Goal: Navigation & Orientation: Find specific page/section

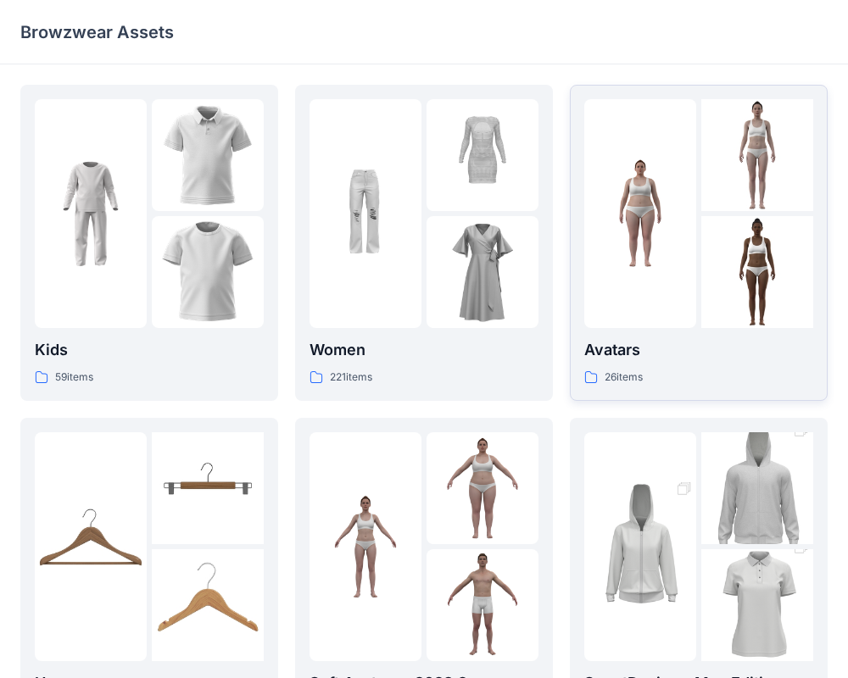
click at [658, 296] on div at bounding box center [640, 213] width 112 height 229
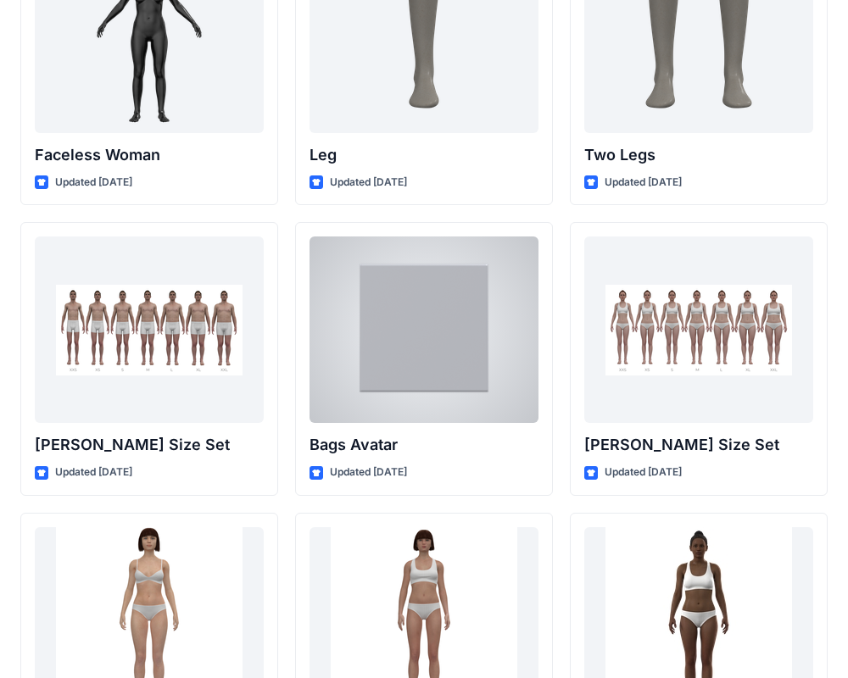
scroll to position [1622, 0]
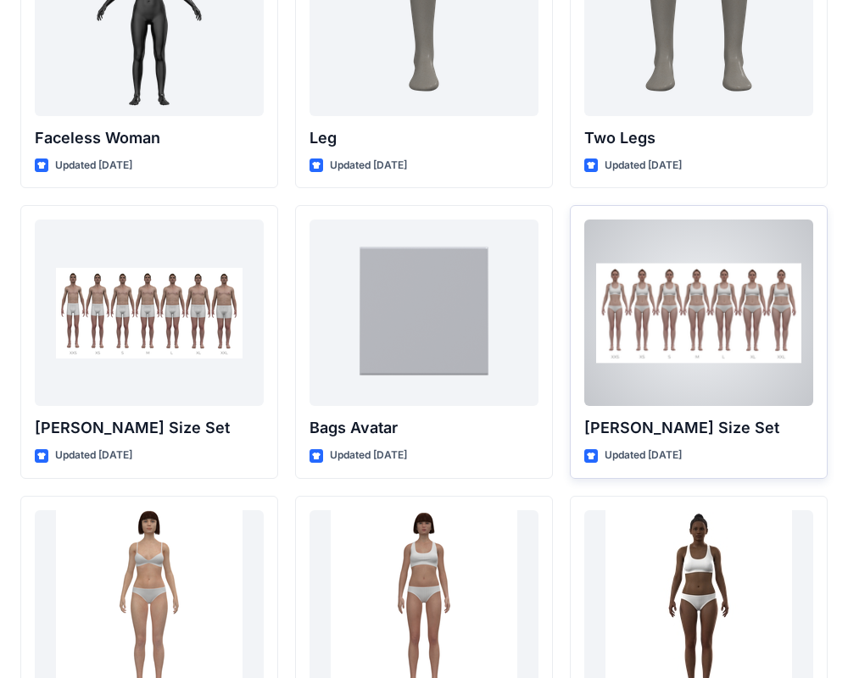
click at [684, 372] on div at bounding box center [698, 313] width 229 height 187
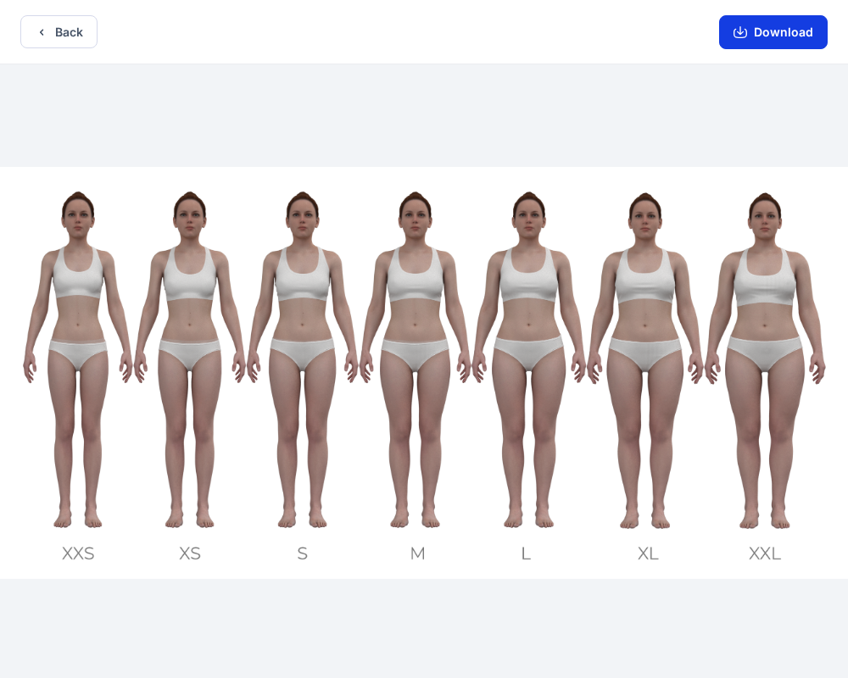
click at [771, 25] on button "Download" at bounding box center [773, 32] width 109 height 34
click at [87, 36] on button "Back" at bounding box center [58, 31] width 77 height 33
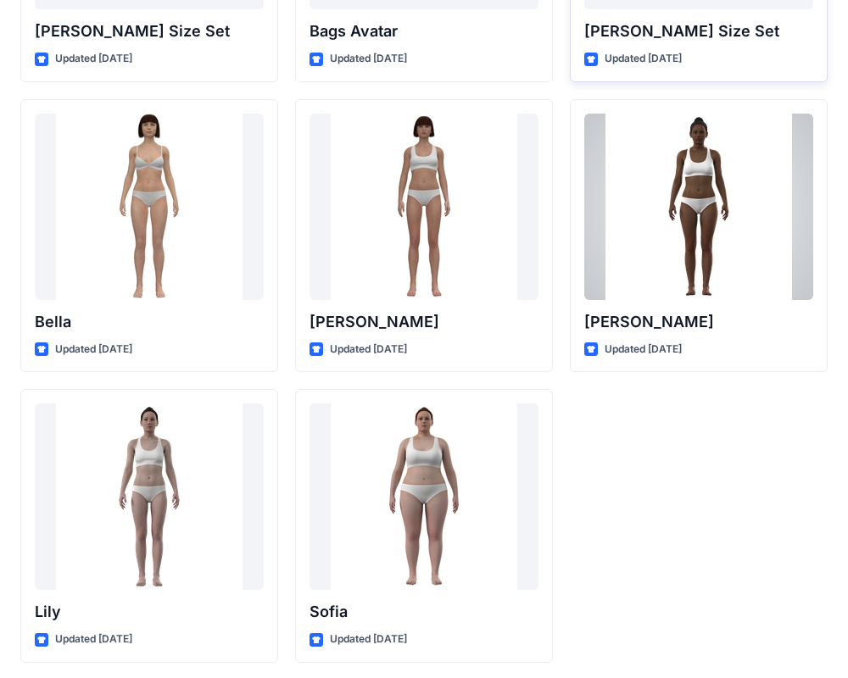
scroll to position [2024, 0]
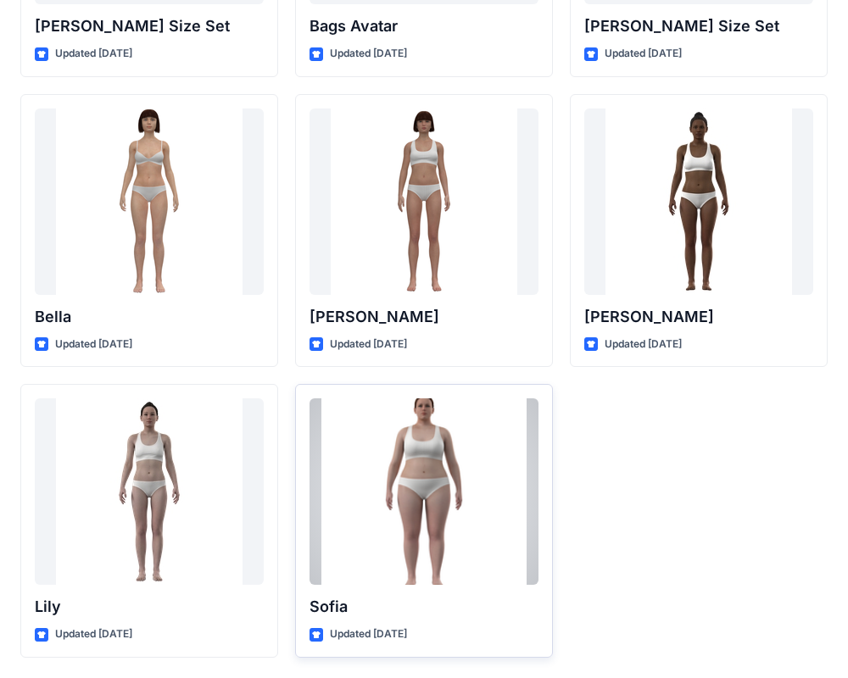
click at [424, 471] on div at bounding box center [424, 492] width 229 height 187
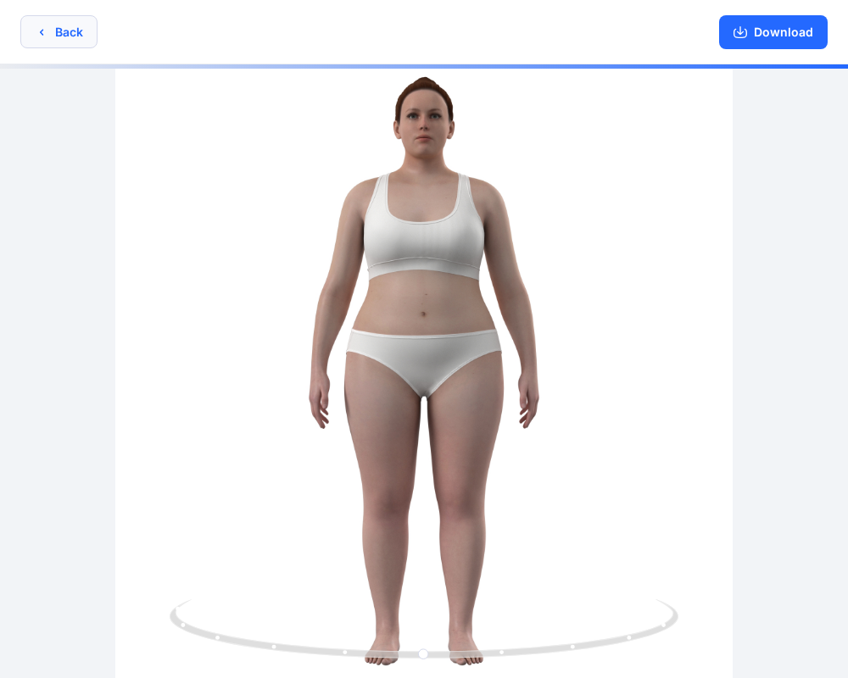
click at [73, 44] on button "Back" at bounding box center [58, 31] width 77 height 33
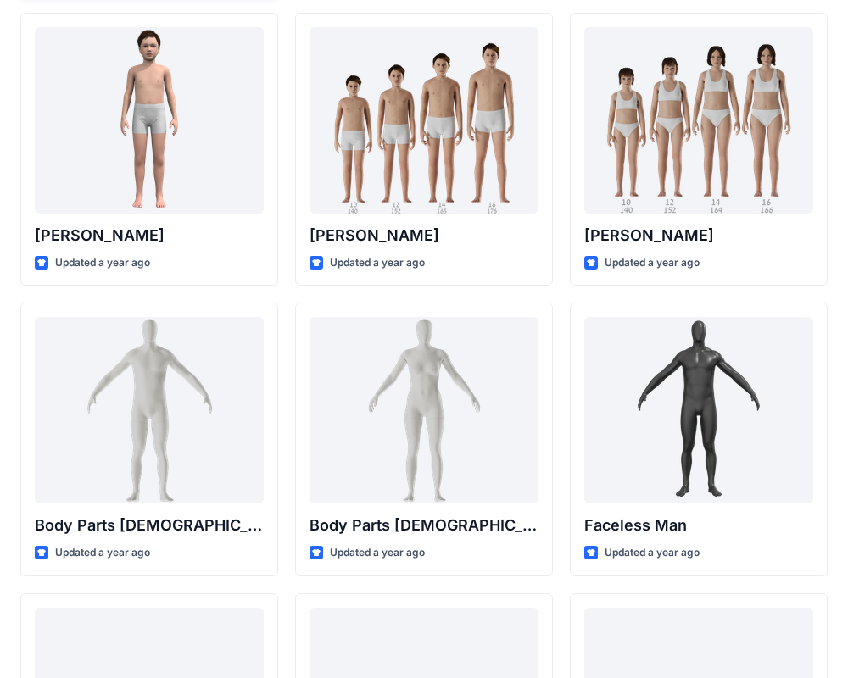
scroll to position [367, 0]
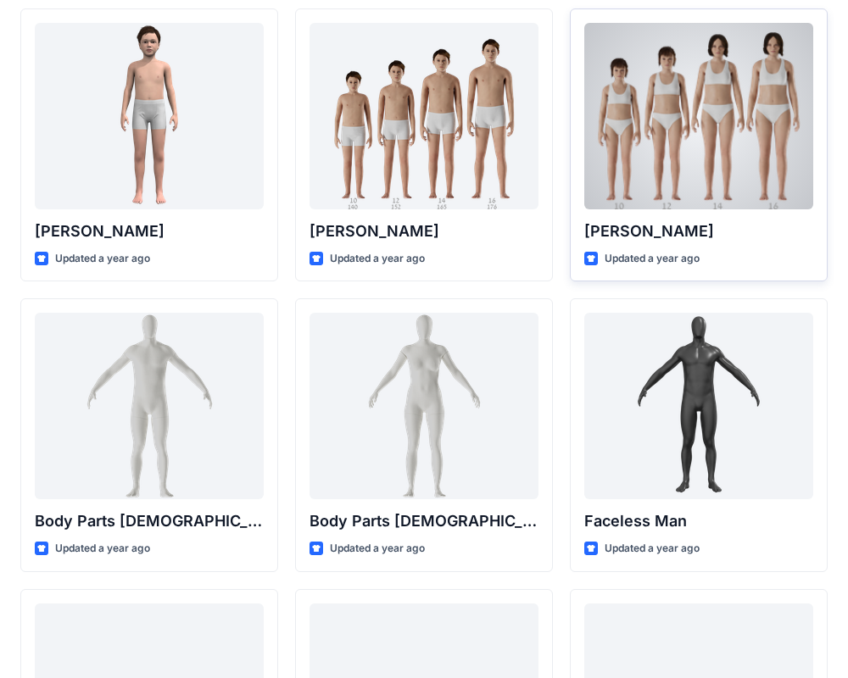
click at [631, 112] on div at bounding box center [698, 116] width 229 height 187
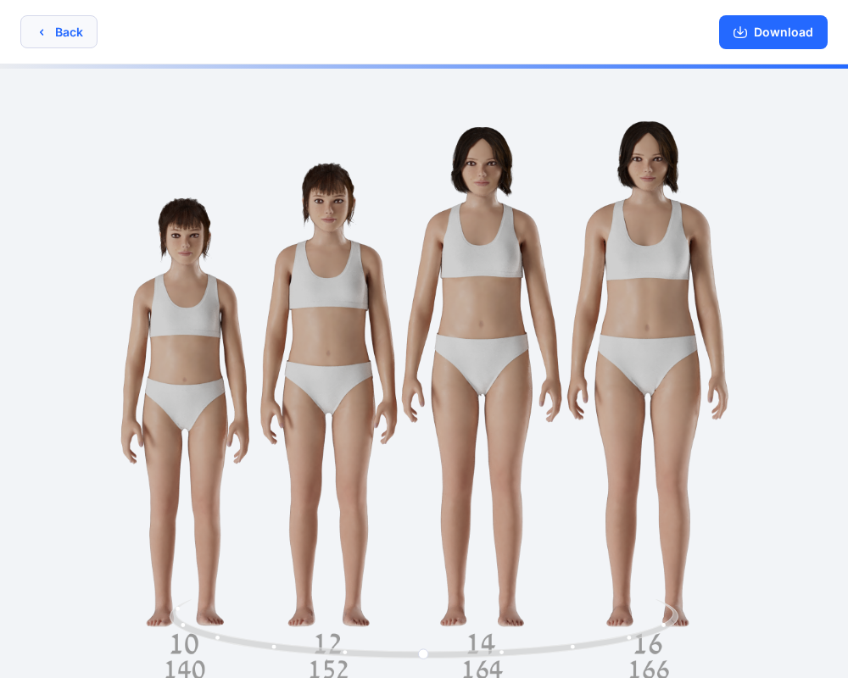
click at [69, 36] on button "Back" at bounding box center [58, 31] width 77 height 33
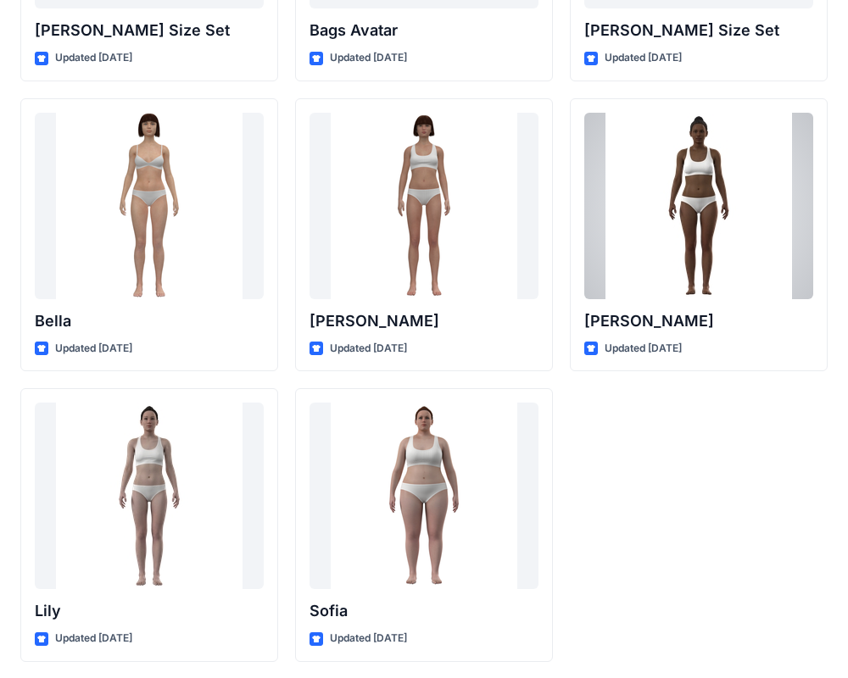
scroll to position [2024, 0]
